Goal: Information Seeking & Learning: Learn about a topic

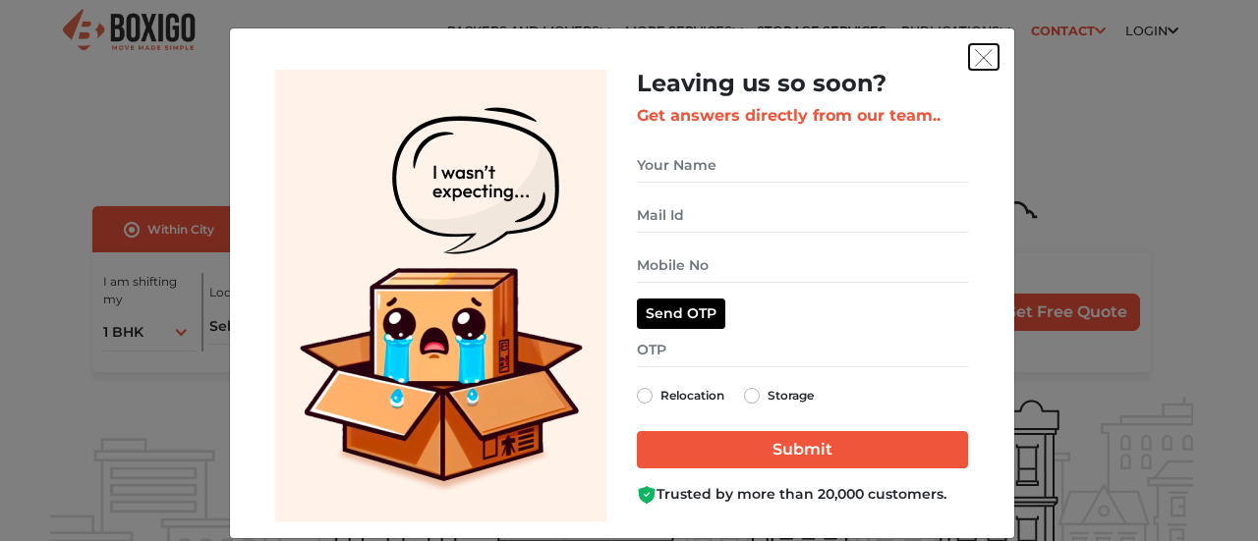
click at [980, 54] on img "get free quote dialog" at bounding box center [984, 58] width 18 height 18
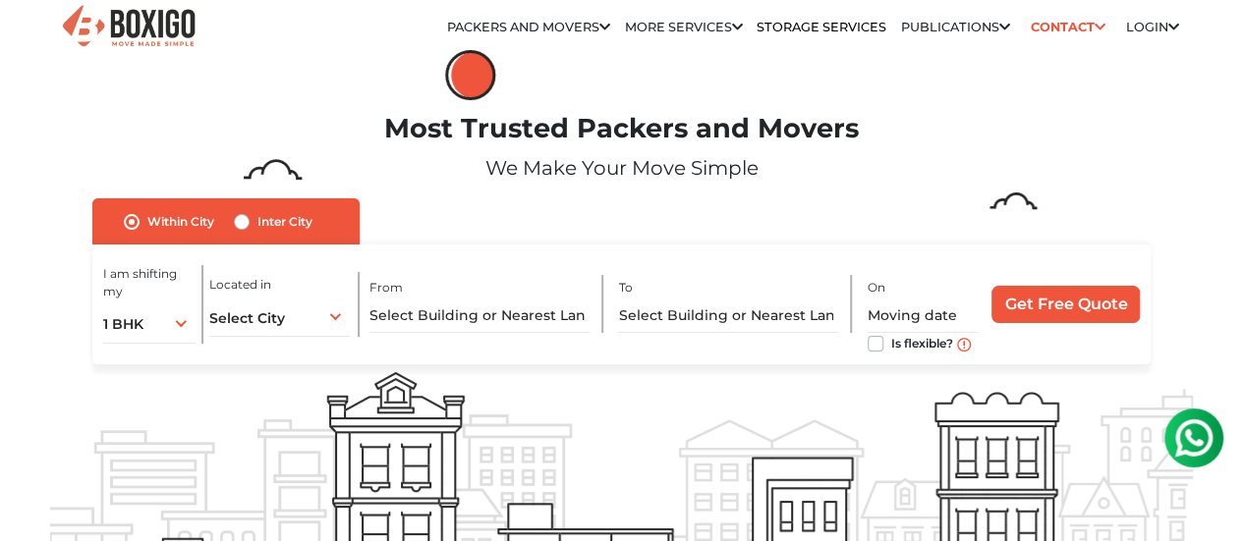
click at [0, 0] on link "Blogs" at bounding box center [0, 0] width 0 height 0
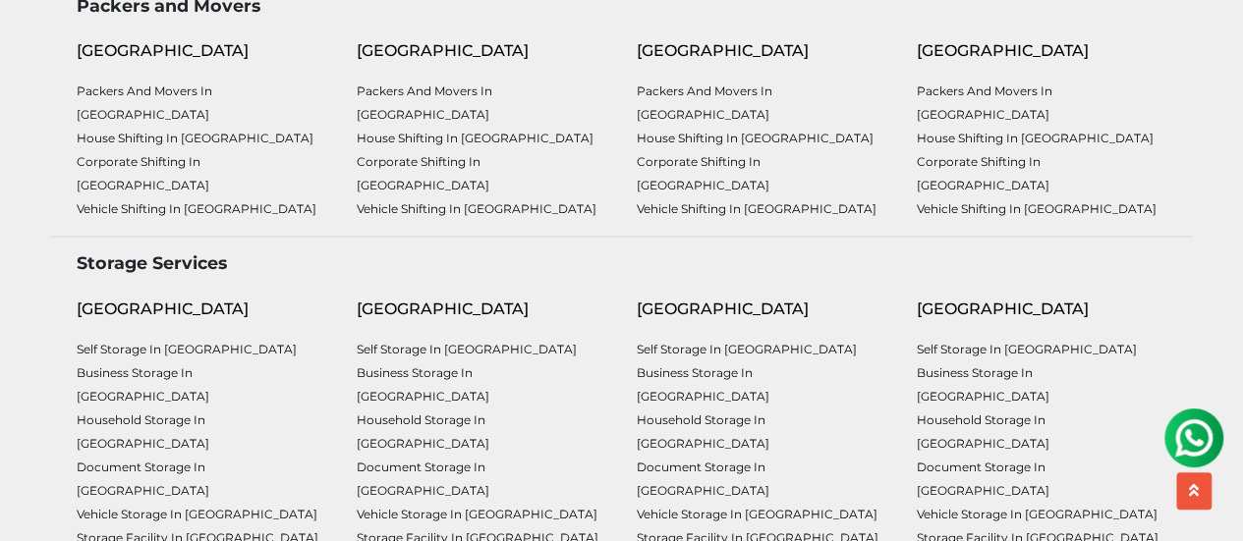
drag, startPoint x: 1249, startPoint y: 32, endPoint x: 1108, endPoint y: 410, distance: 402.6
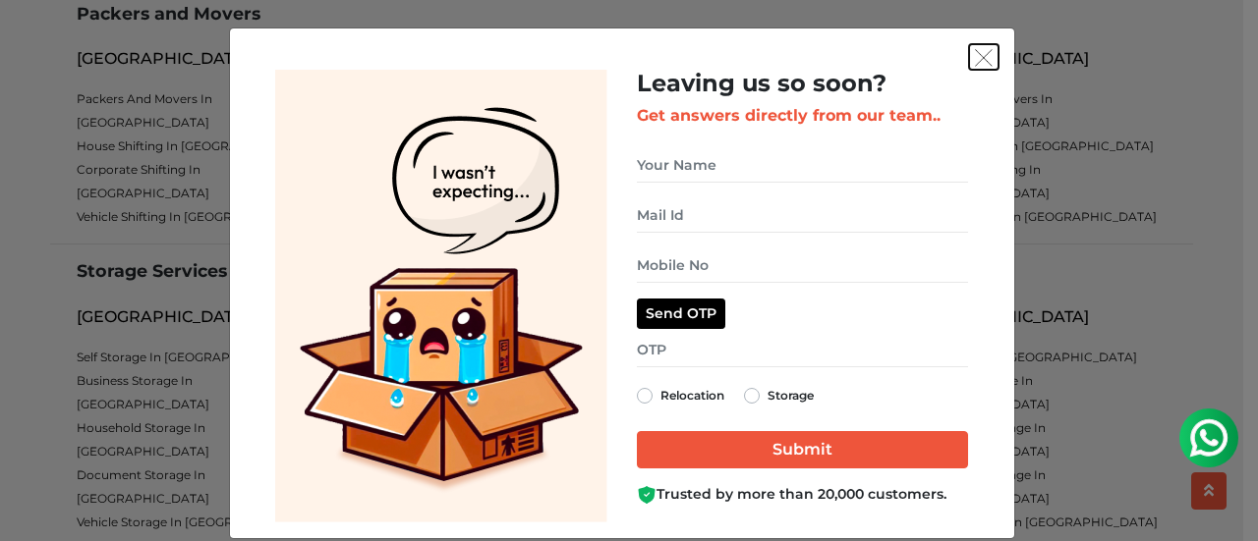
click at [975, 58] on img "get free quote dialog" at bounding box center [984, 58] width 18 height 18
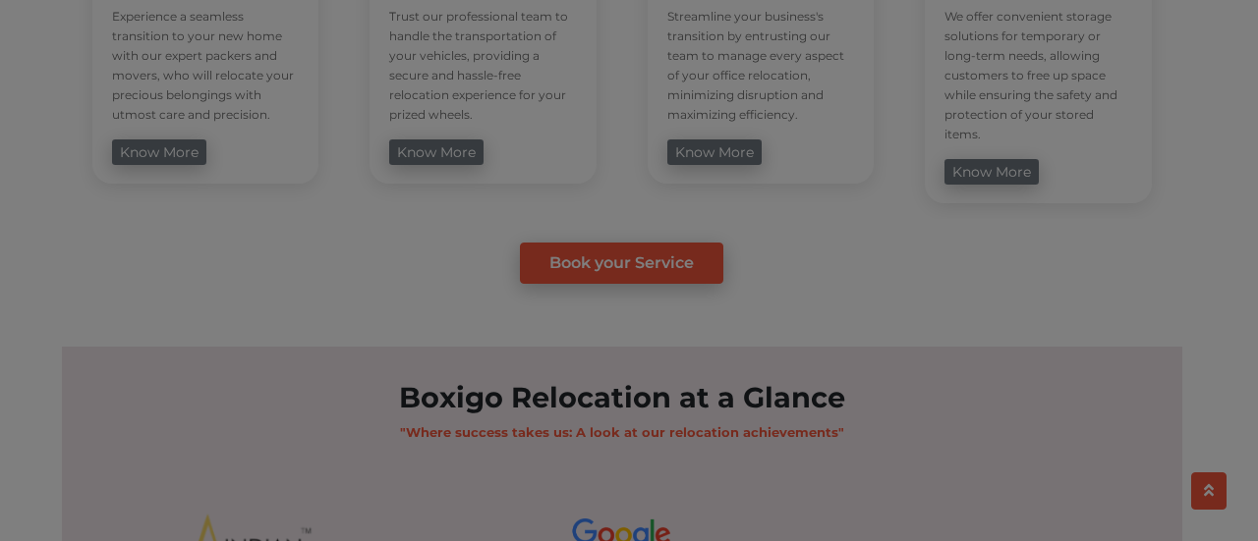
scroll to position [1014, 0]
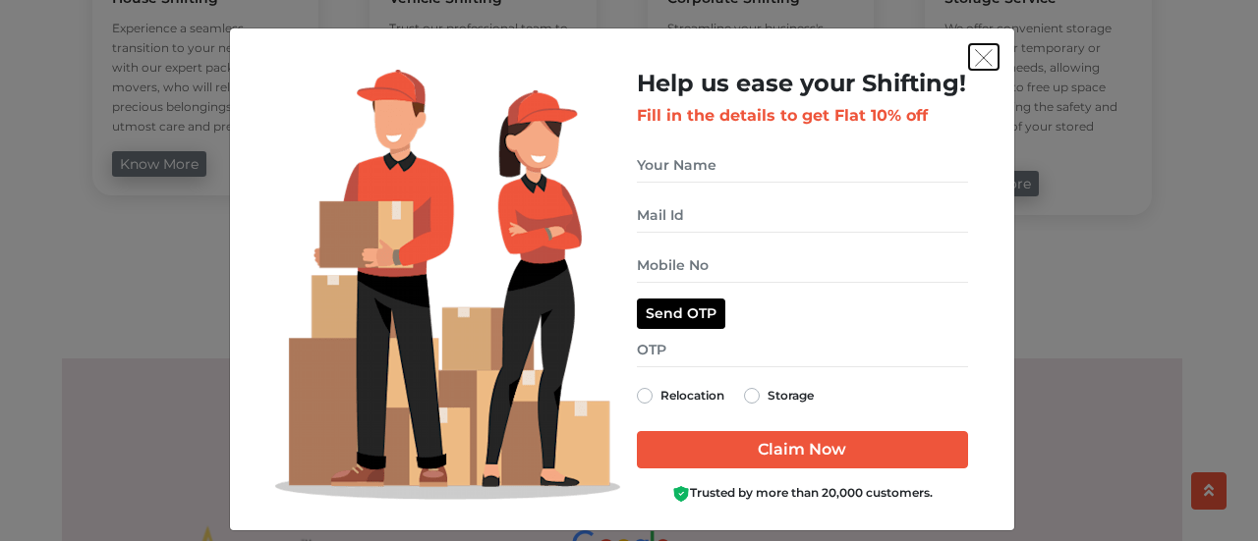
click at [969, 66] on button "get free quote dialog" at bounding box center [983, 57] width 29 height 26
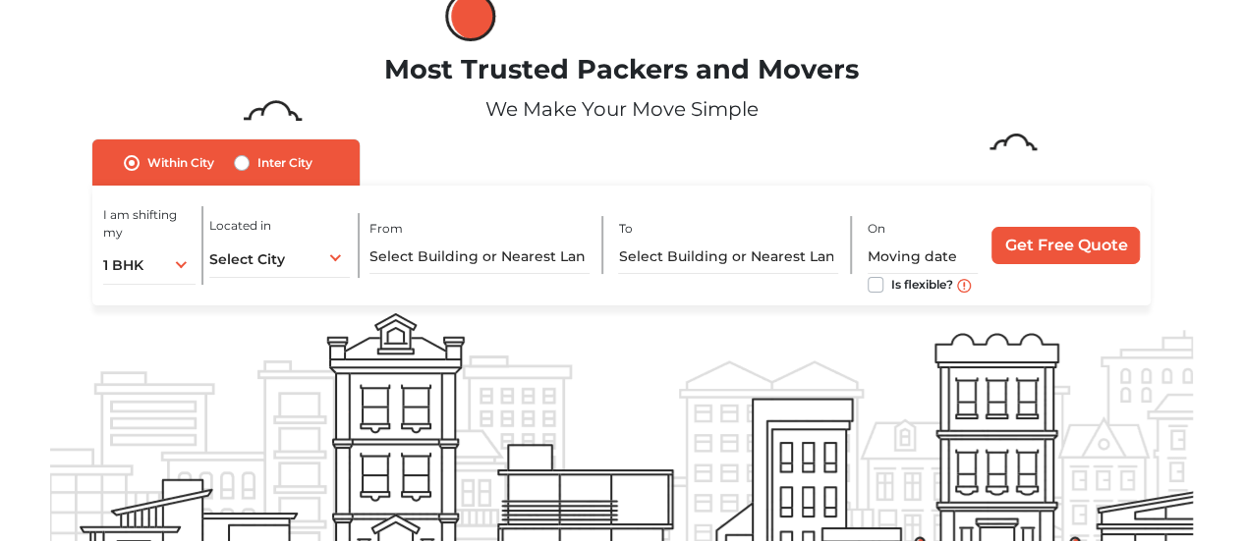
scroll to position [0, 0]
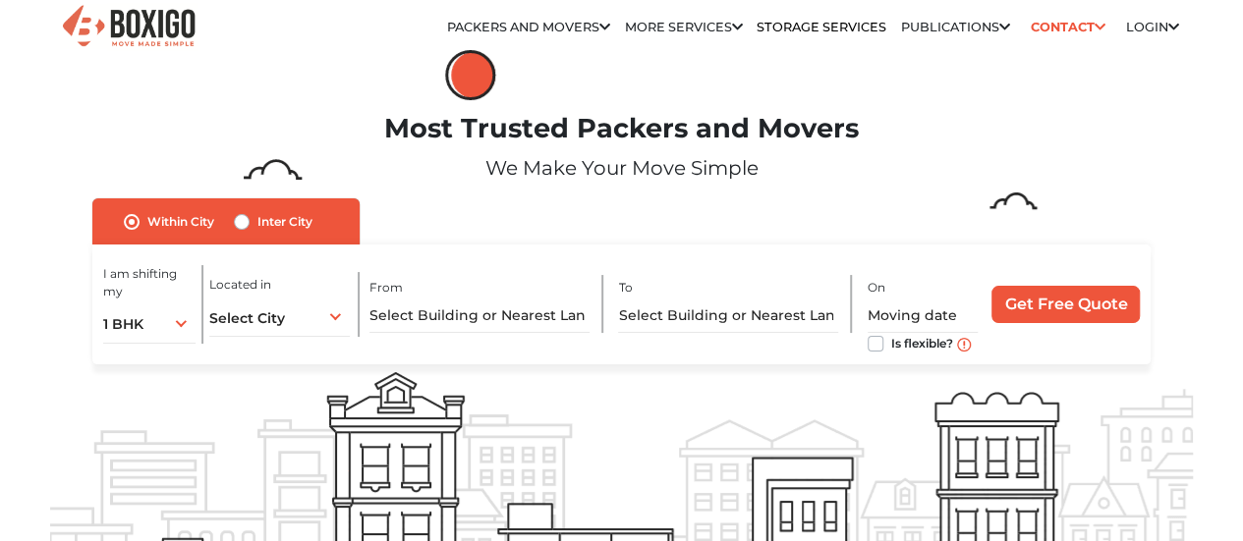
click at [0, 0] on li "Blogs" at bounding box center [0, 0] width 0 height 0
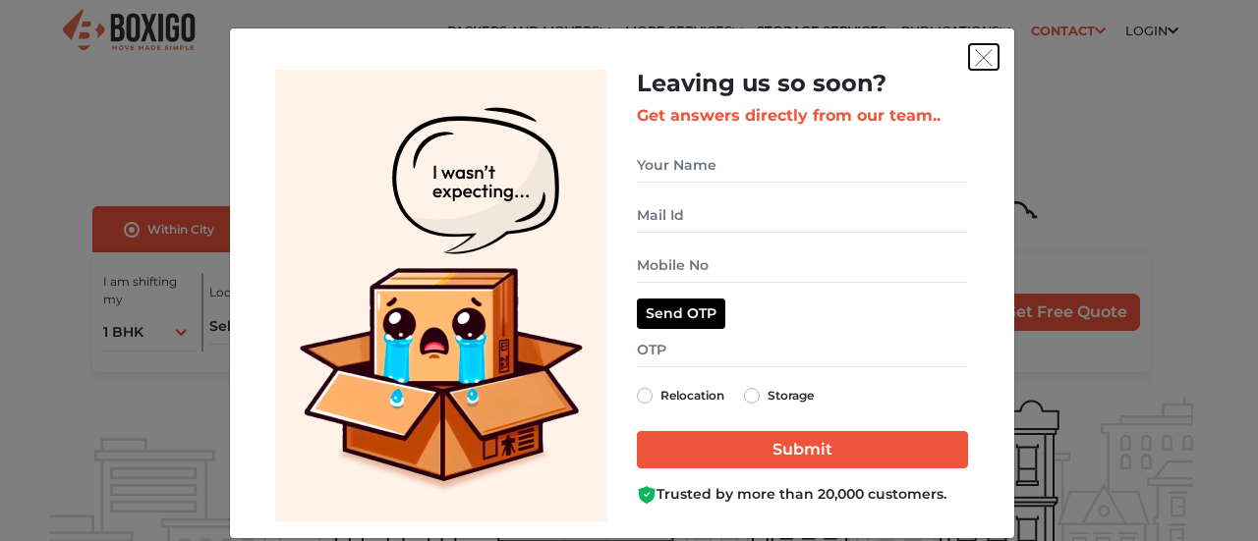
click at [980, 53] on img "get free quote dialog" at bounding box center [984, 58] width 18 height 18
